Goal: Task Accomplishment & Management: Manage account settings

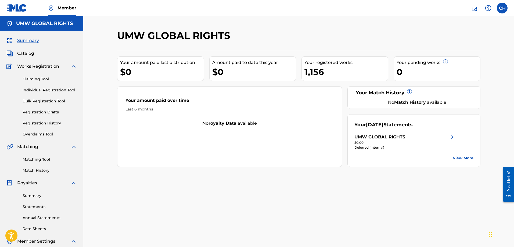
click at [238, 124] on div "No royalty data available" at bounding box center [229, 123] width 224 height 6
click at [207, 110] on div "Last 6 months" at bounding box center [229, 109] width 208 height 6
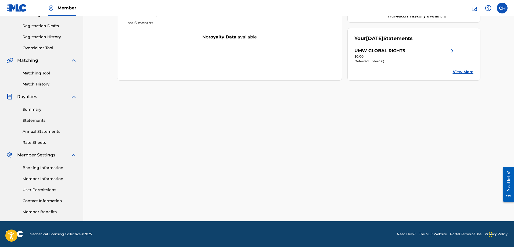
click at [42, 167] on link "Banking Information" at bounding box center [50, 168] width 54 height 6
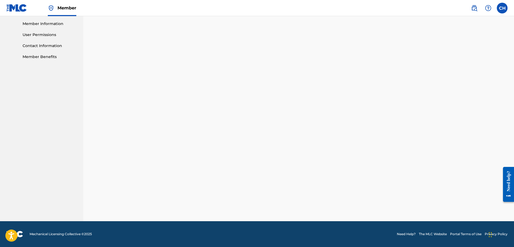
scroll to position [107, 0]
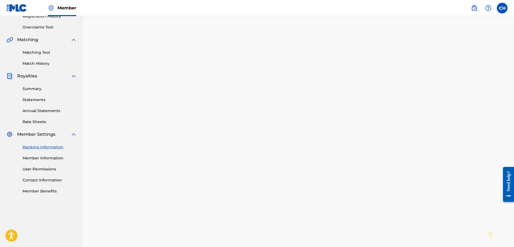
click at [46, 155] on div "Banking Information Member Information User Permissions Contact Information Mem…" at bounding box center [41, 165] width 70 height 56
click at [44, 157] on link "Member Information" at bounding box center [50, 158] width 54 height 6
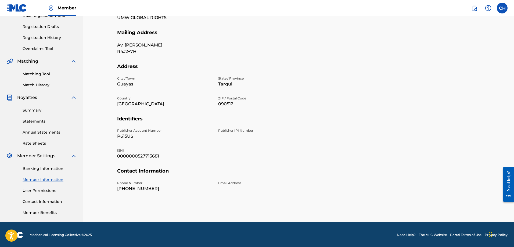
scroll to position [86, 0]
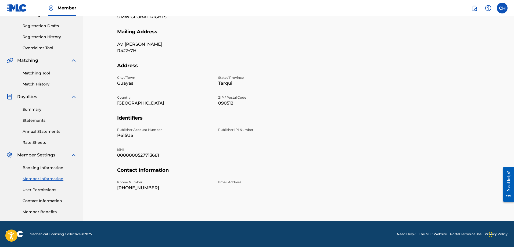
click at [43, 189] on link "User Permissions" at bounding box center [50, 190] width 54 height 6
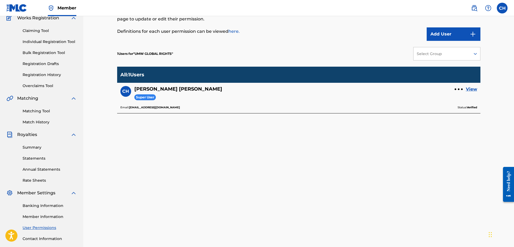
scroll to position [86, 0]
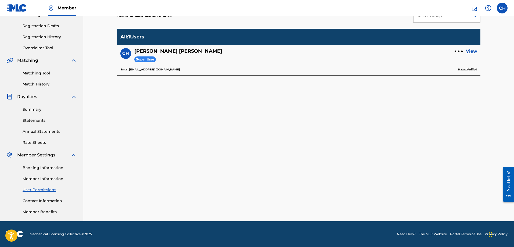
click at [47, 202] on link "Contact Information" at bounding box center [50, 201] width 54 height 6
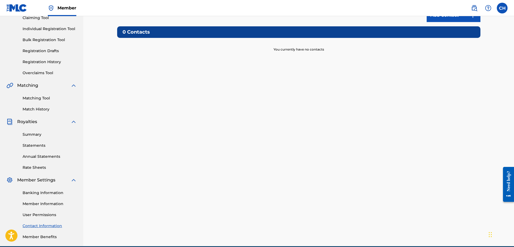
scroll to position [86, 0]
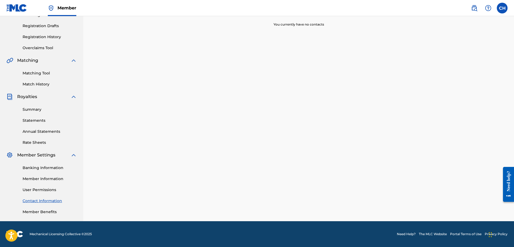
click at [47, 213] on link "Member Benefits" at bounding box center [50, 212] width 54 height 6
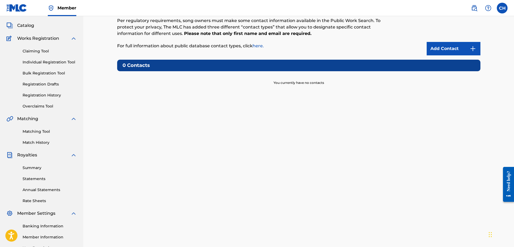
scroll to position [0, 0]
